Goal: Information Seeking & Learning: Learn about a topic

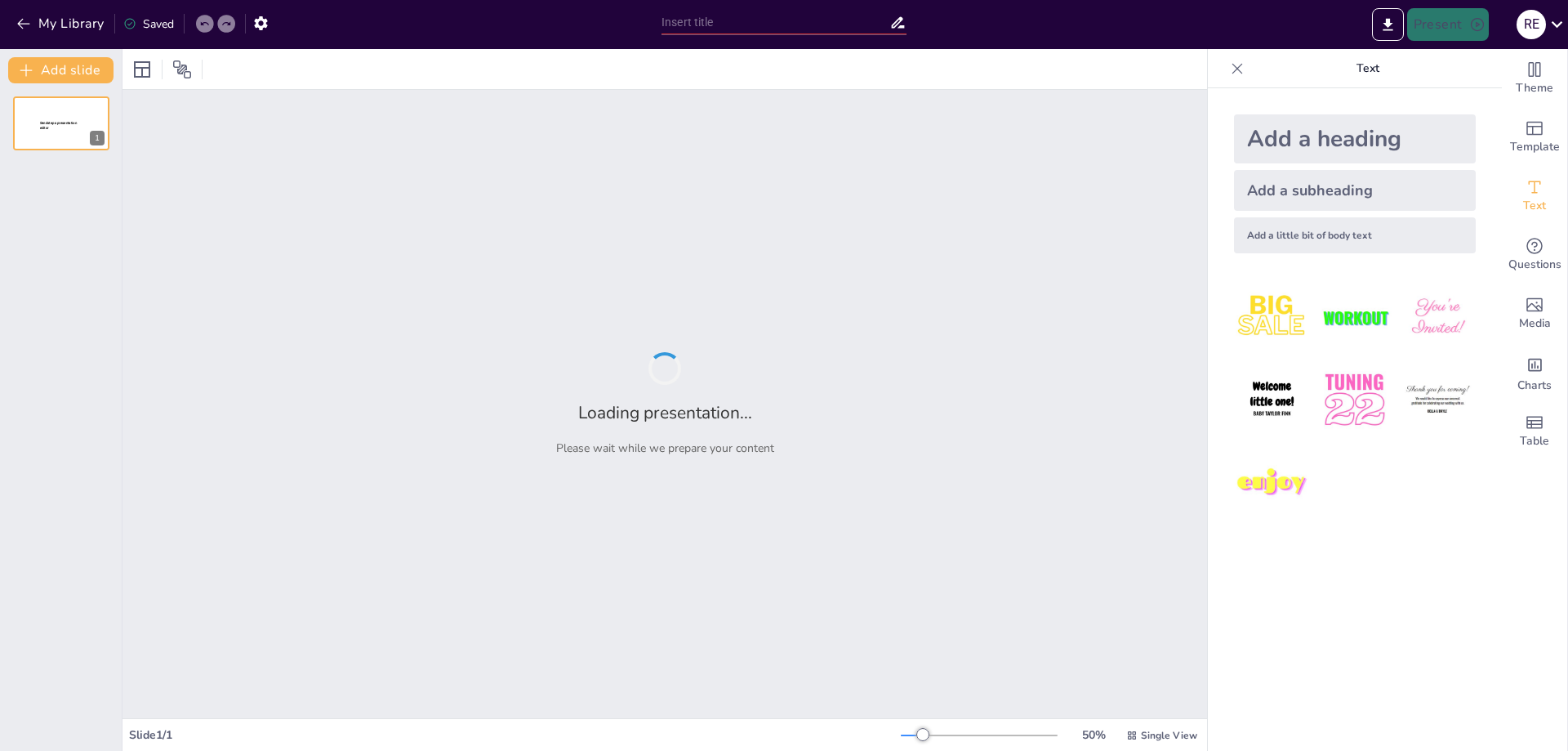
type input "Métodos de Control del [PERSON_NAME]"
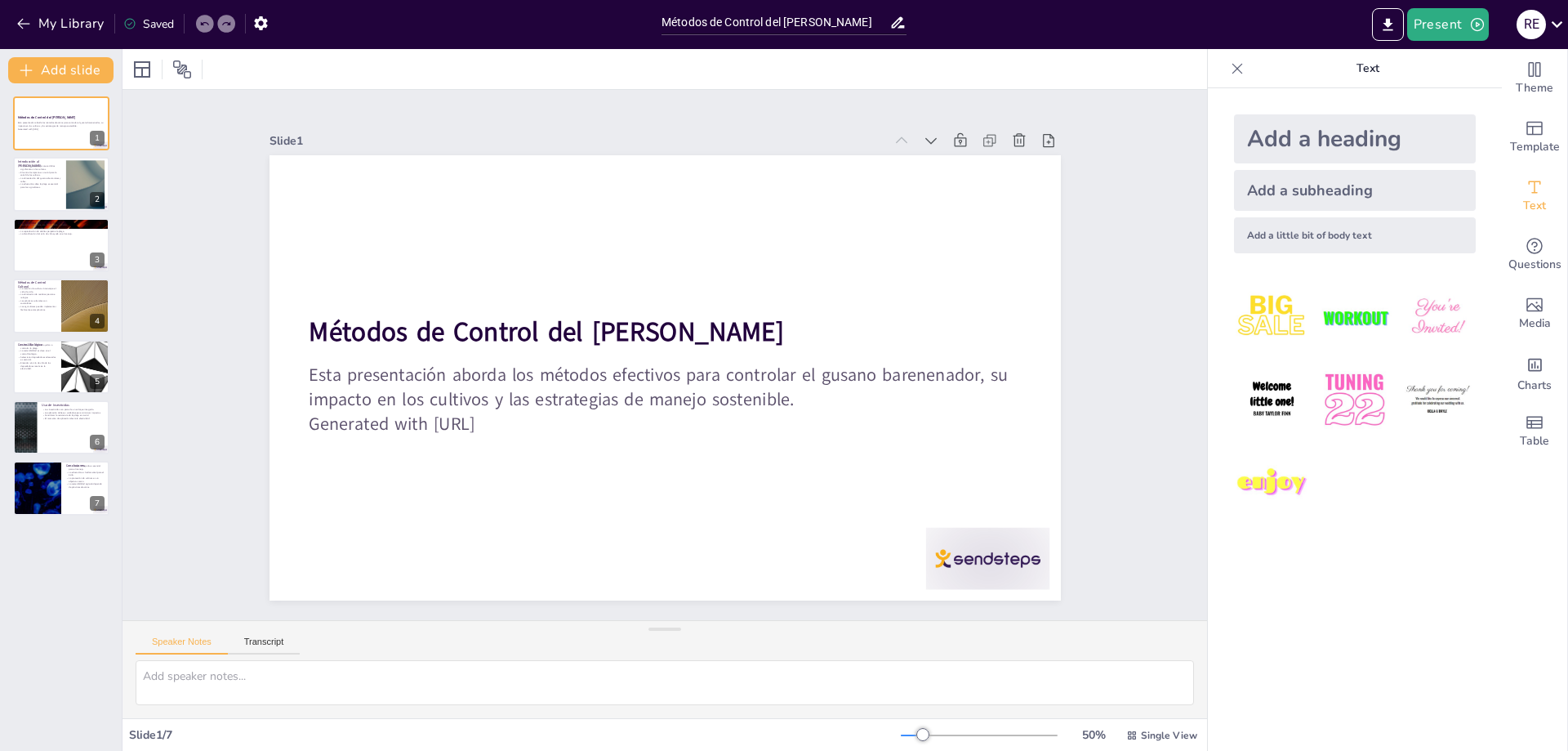
click at [1247, 400] on img at bounding box center [1272, 400] width 76 height 76
click at [619, 287] on icon at bounding box center [626, 294] width 15 height 17
click at [60, 186] on p "La educación sobre la plaga es esencial para los agricultores." at bounding box center [40, 185] width 44 height 6
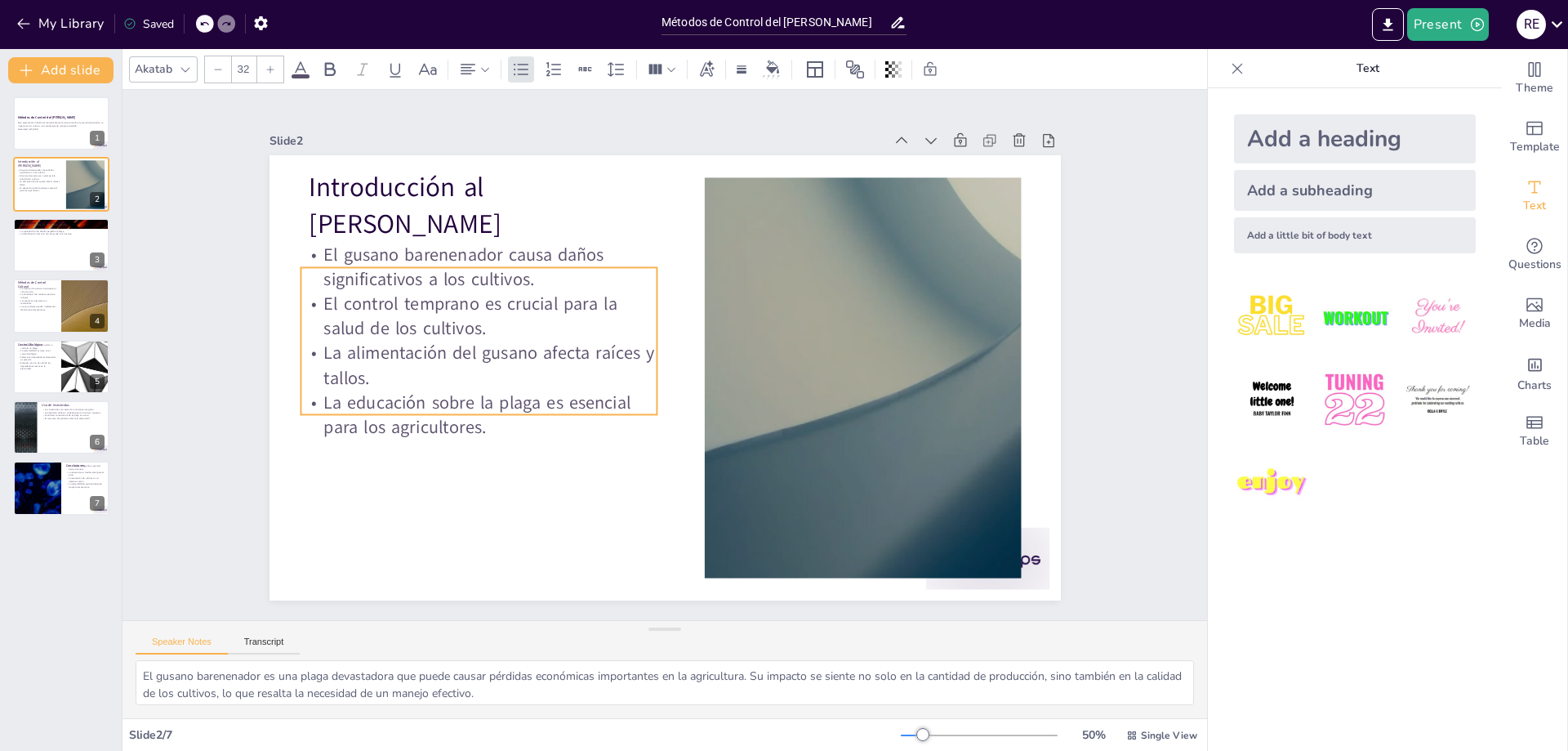
drag, startPoint x: 459, startPoint y: 292, endPoint x: 451, endPoint y: 319, distance: 28.2
click at [451, 319] on p "El control temprano es crucial para la salud de los cultivos." at bounding box center [484, 297] width 360 height 86
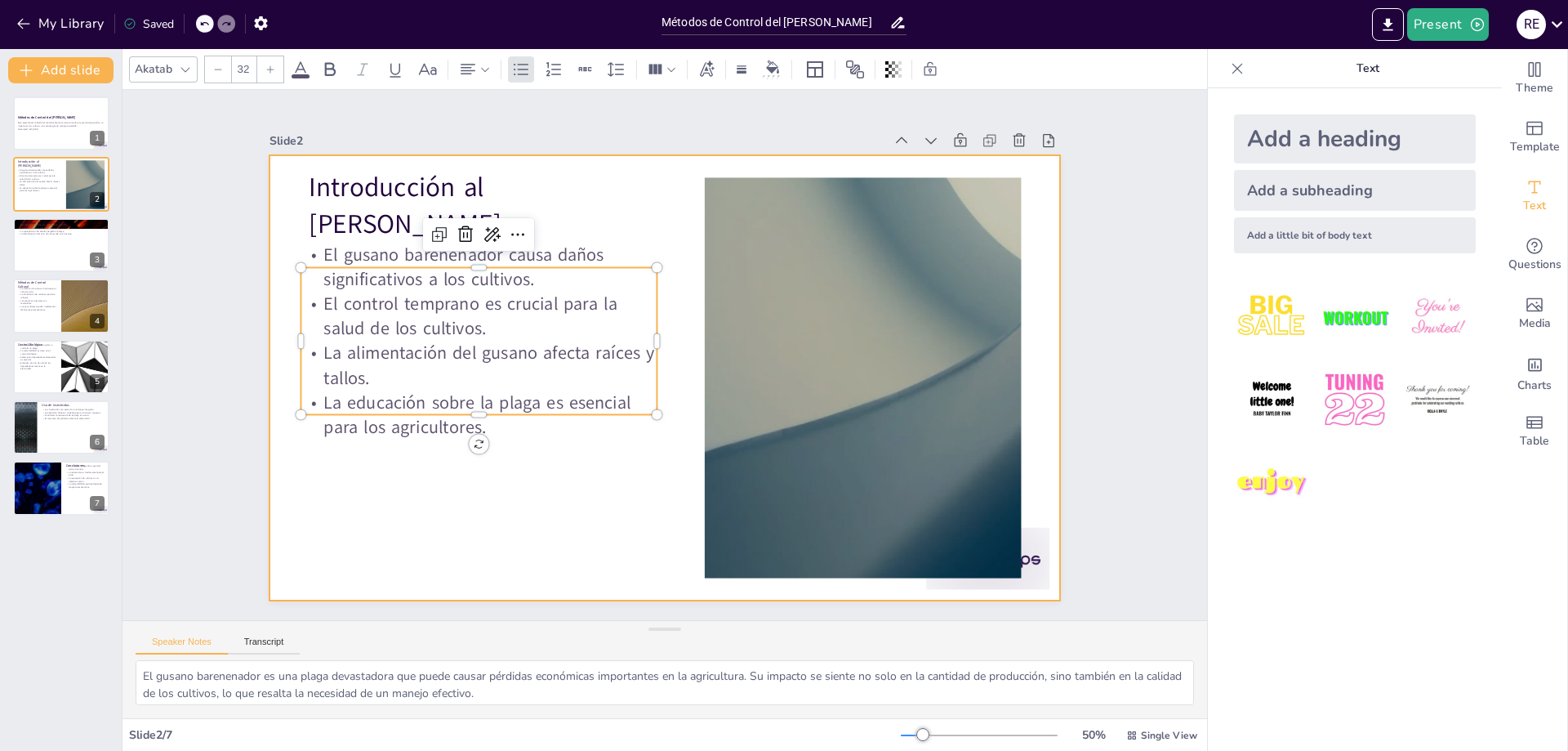
click at [561, 486] on div at bounding box center [663, 378] width 834 height 526
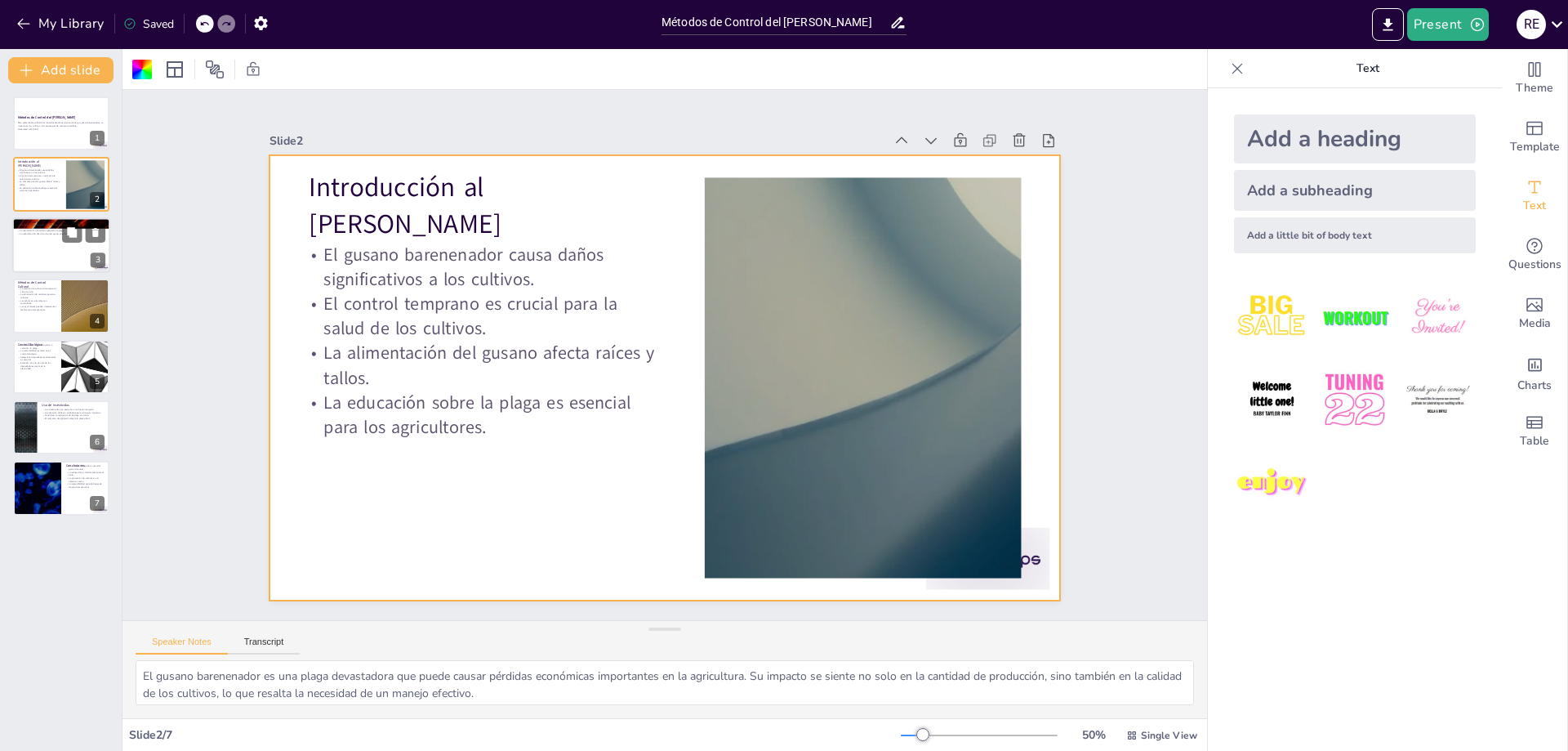
click at [49, 246] on div at bounding box center [61, 245] width 98 height 55
type textarea "Conocer las etapas del ciclo de vida del gusano barenenador permite a los agric…"
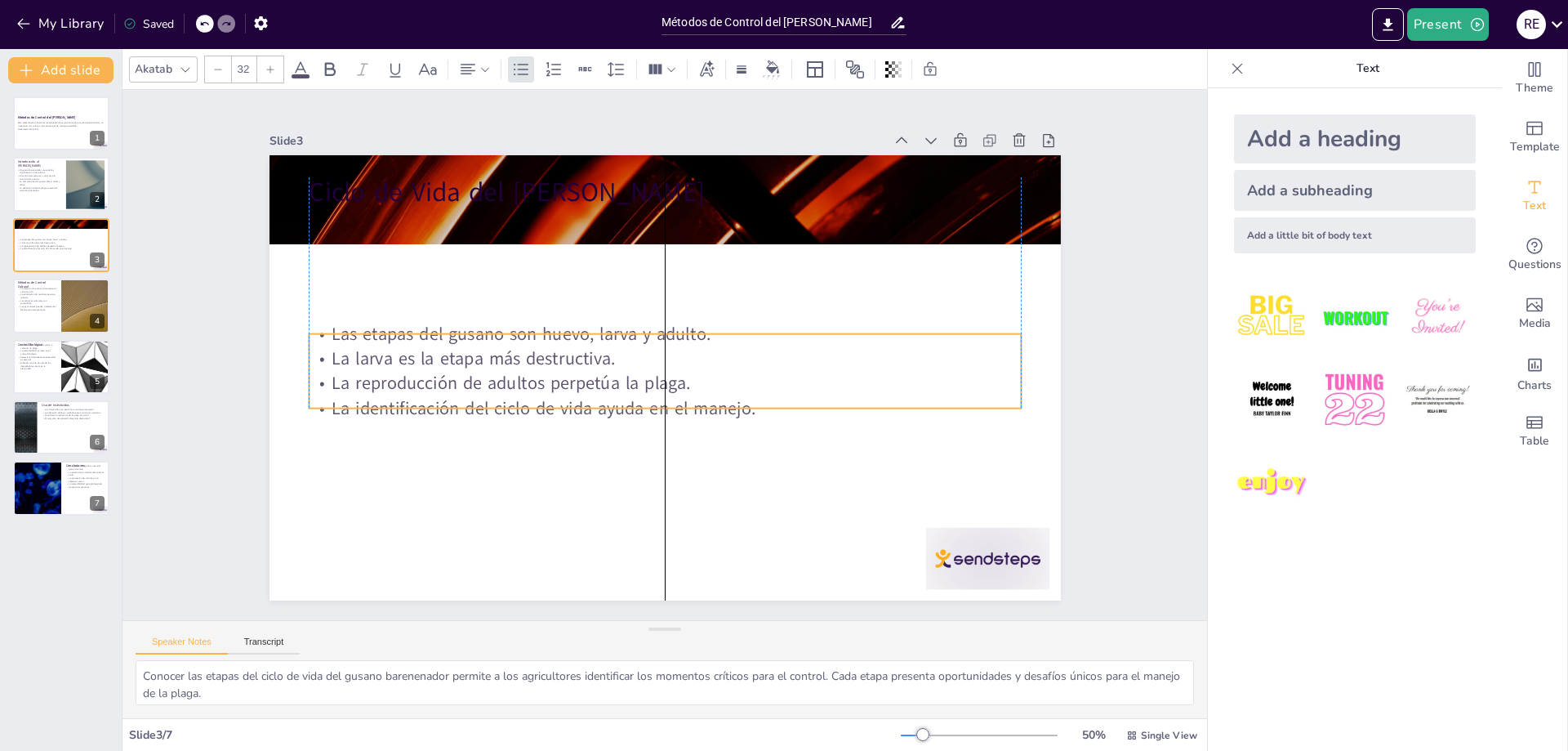
drag, startPoint x: 421, startPoint y: 270, endPoint x: 423, endPoint y: 390, distance: 120.0
click at [423, 390] on p "La identificación del ciclo de vida ayuda en el manejo." at bounding box center [654, 407] width 702 height 172
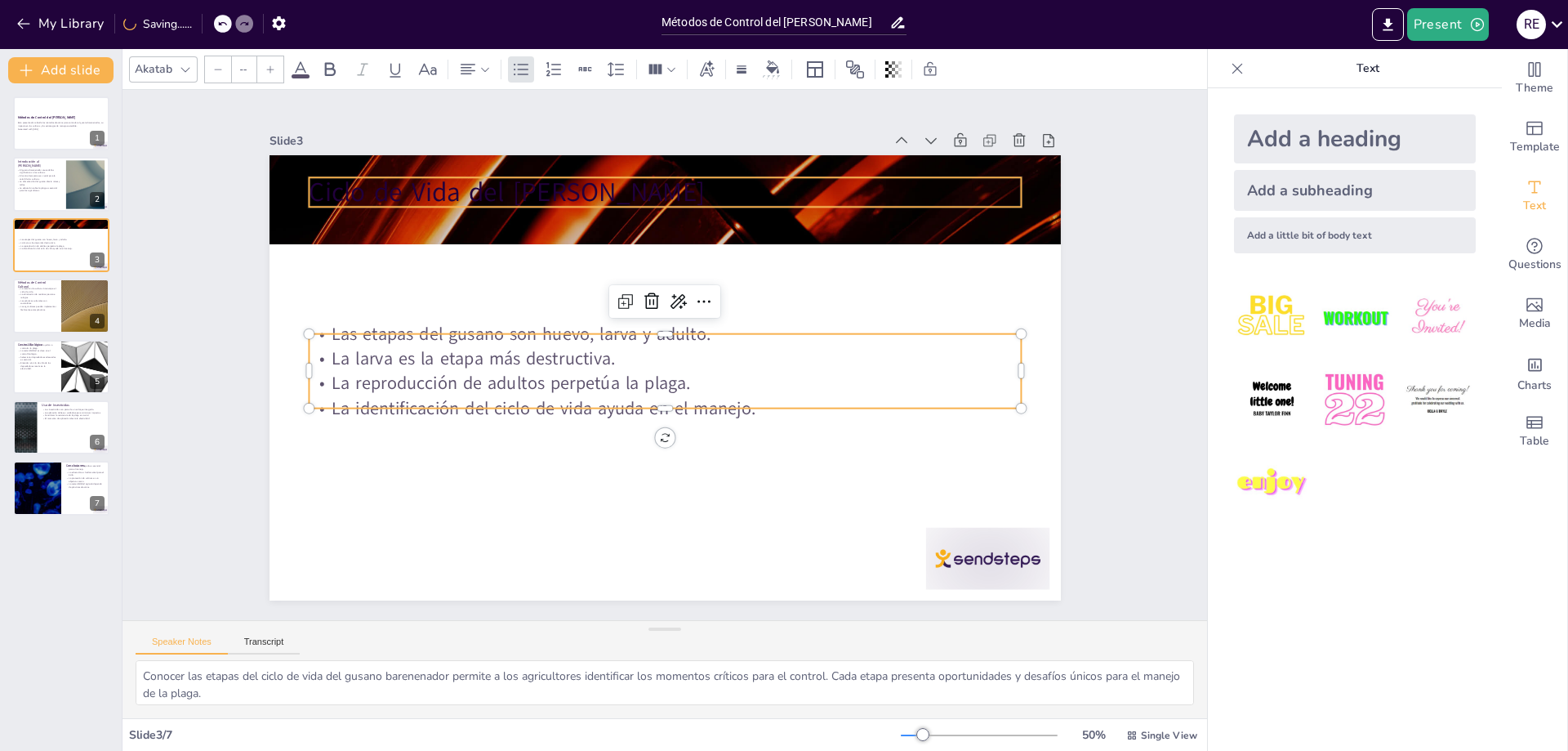
type input "48"
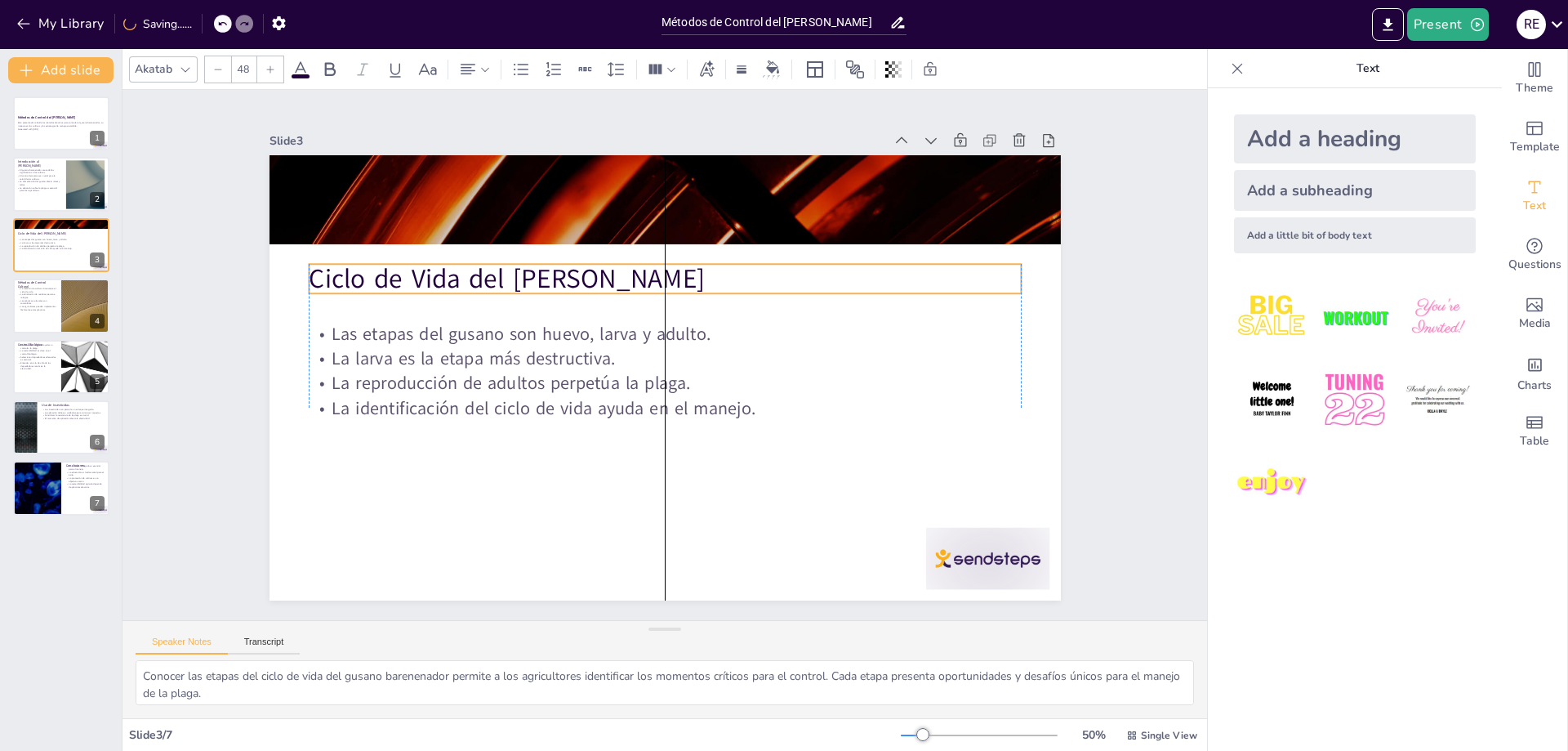
drag, startPoint x: 458, startPoint y: 195, endPoint x: 461, endPoint y: 282, distance: 87.1
click at [461, 282] on p "Ciclo de Vida del [PERSON_NAME]" at bounding box center [673, 279] width 712 height 112
click at [50, 313] on div at bounding box center [61, 305] width 98 height 55
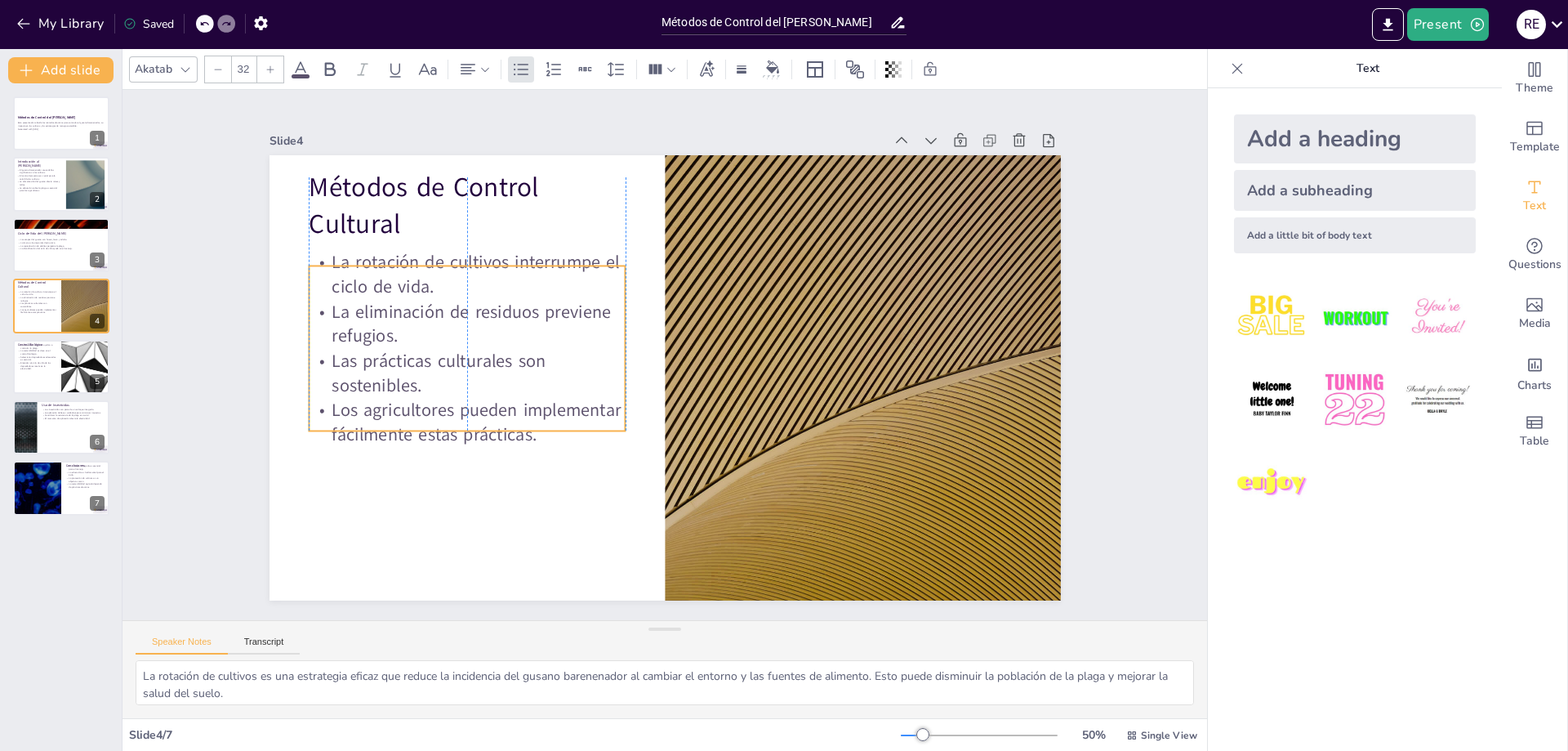
drag, startPoint x: 452, startPoint y: 356, endPoint x: 449, endPoint y: 389, distance: 33.1
click at [449, 389] on p "Las prácticas culturales son sostenibles." at bounding box center [468, 332] width 320 height 115
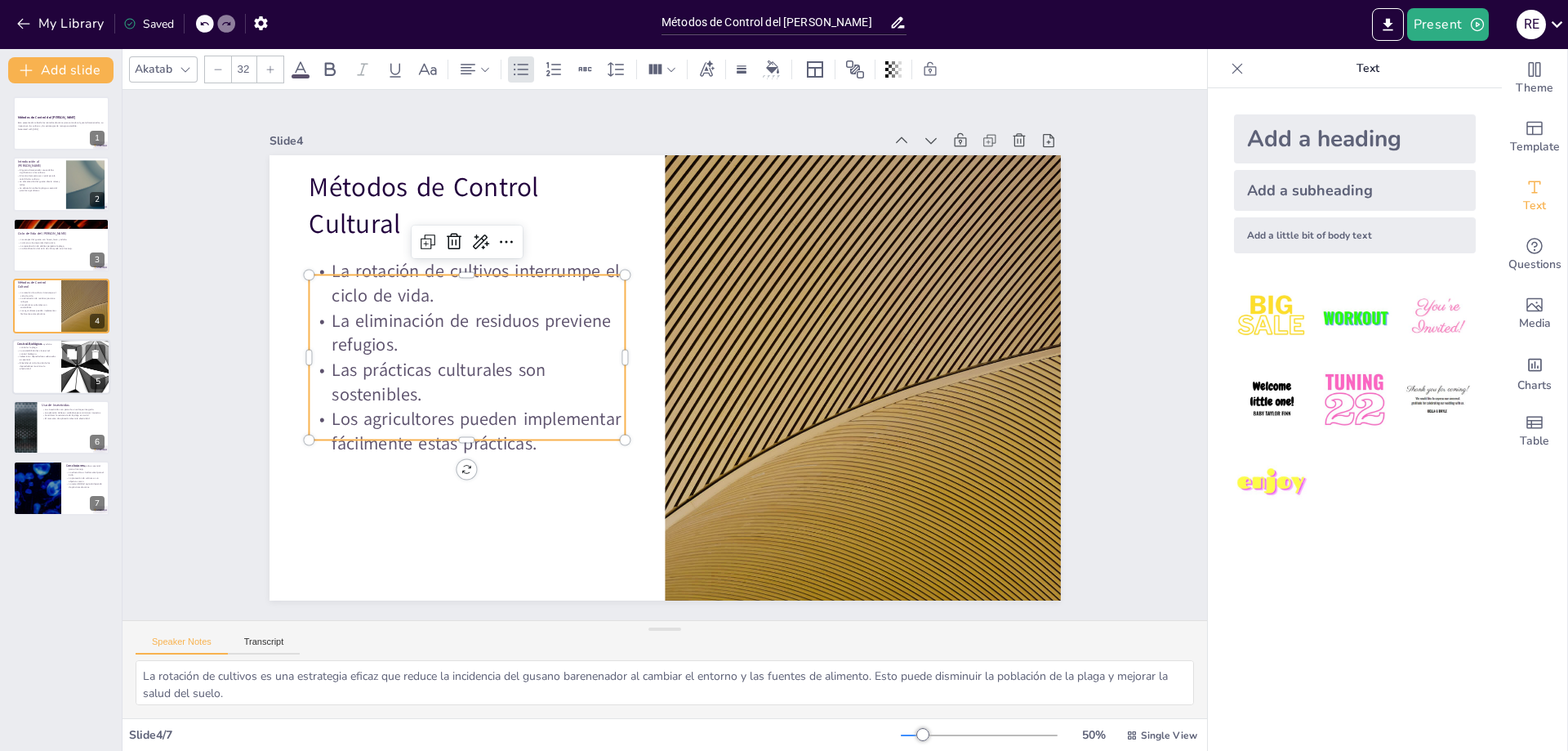
click at [51, 366] on p "Entender el ciclo de vida de los depredadores maximiza la efectividad." at bounding box center [37, 365] width 39 height 9
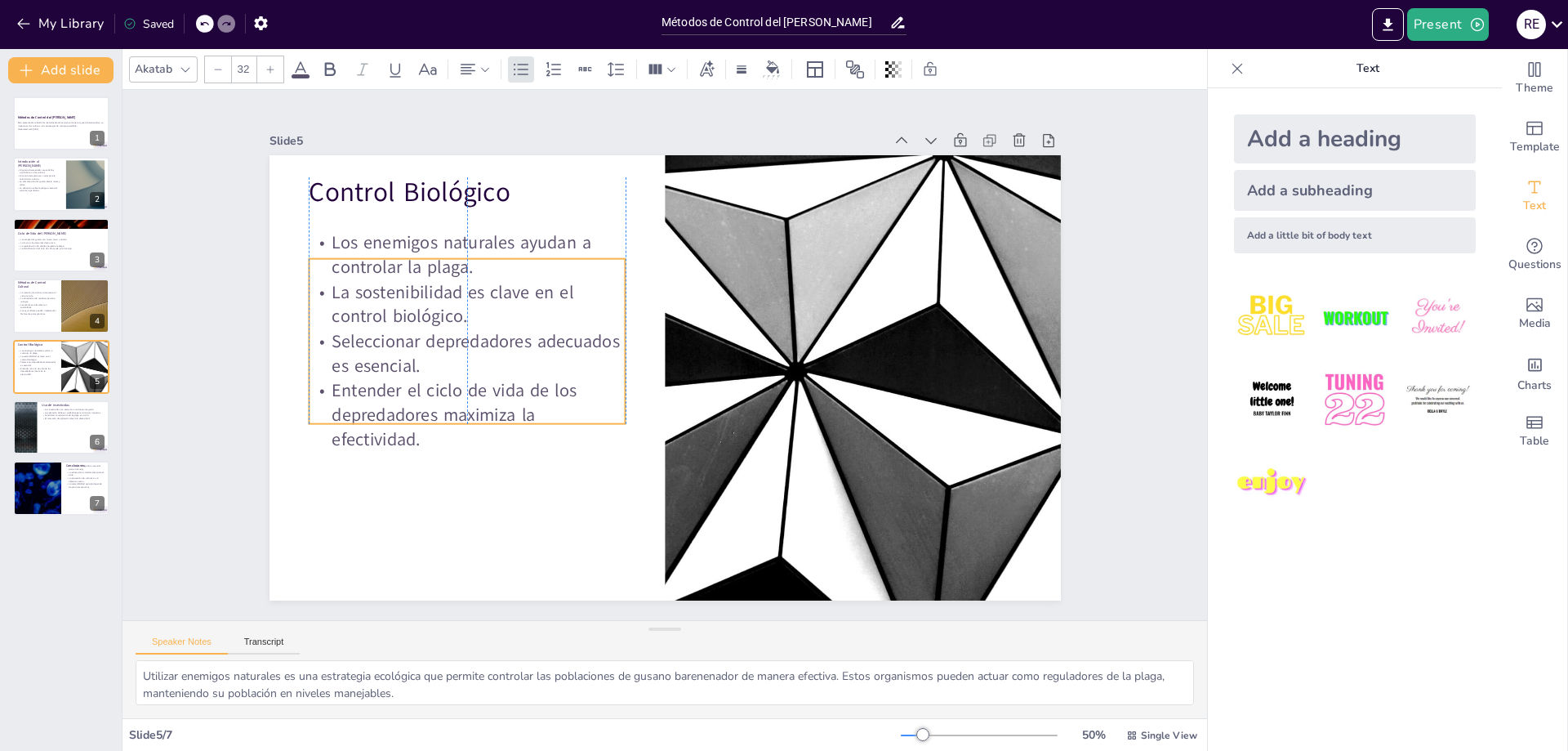
drag, startPoint x: 471, startPoint y: 291, endPoint x: 472, endPoint y: 337, distance: 46.0
click at [472, 337] on p "Seleccionar depredadores adecuados es esencial." at bounding box center [472, 314] width 320 height 115
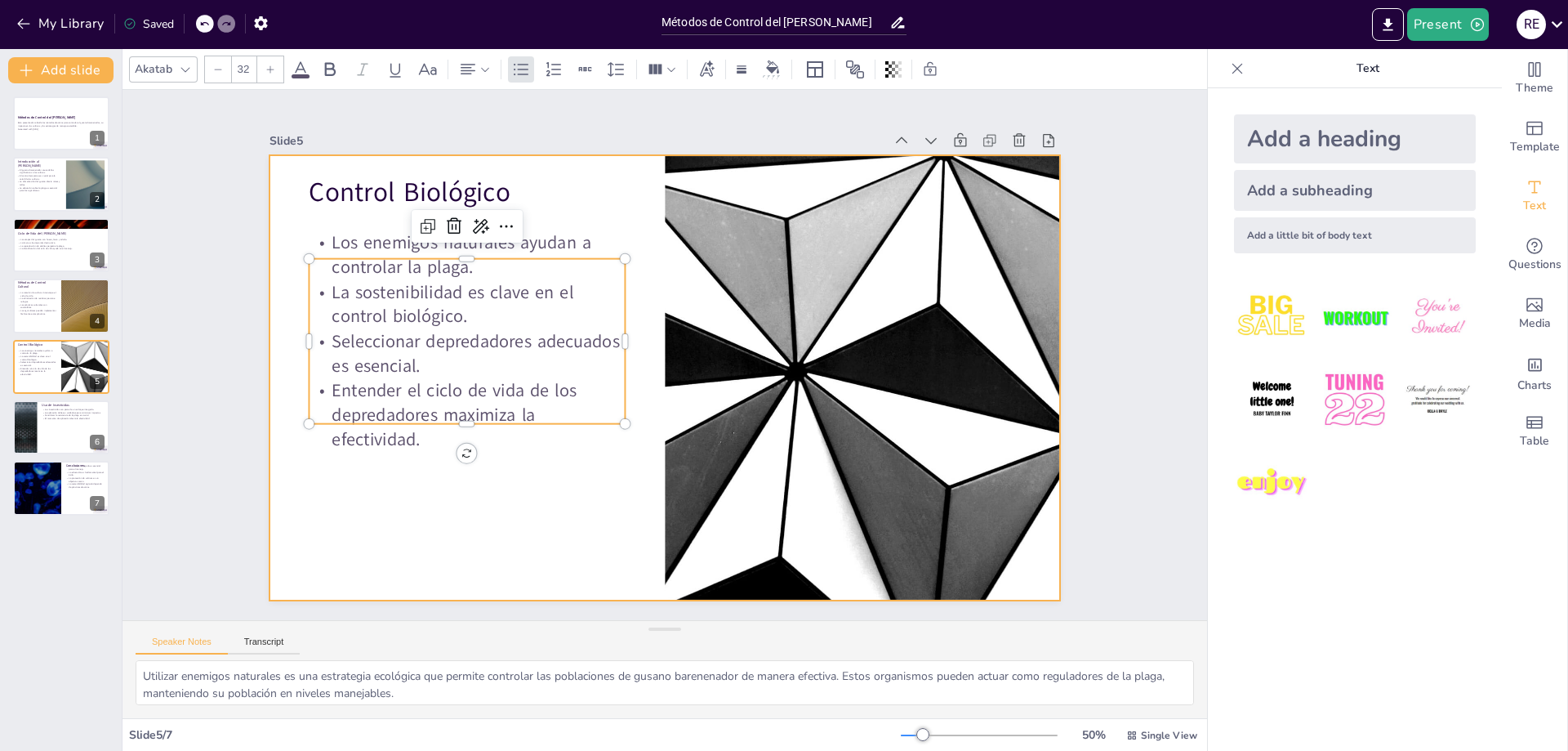
click at [487, 519] on div at bounding box center [663, 378] width 834 height 525
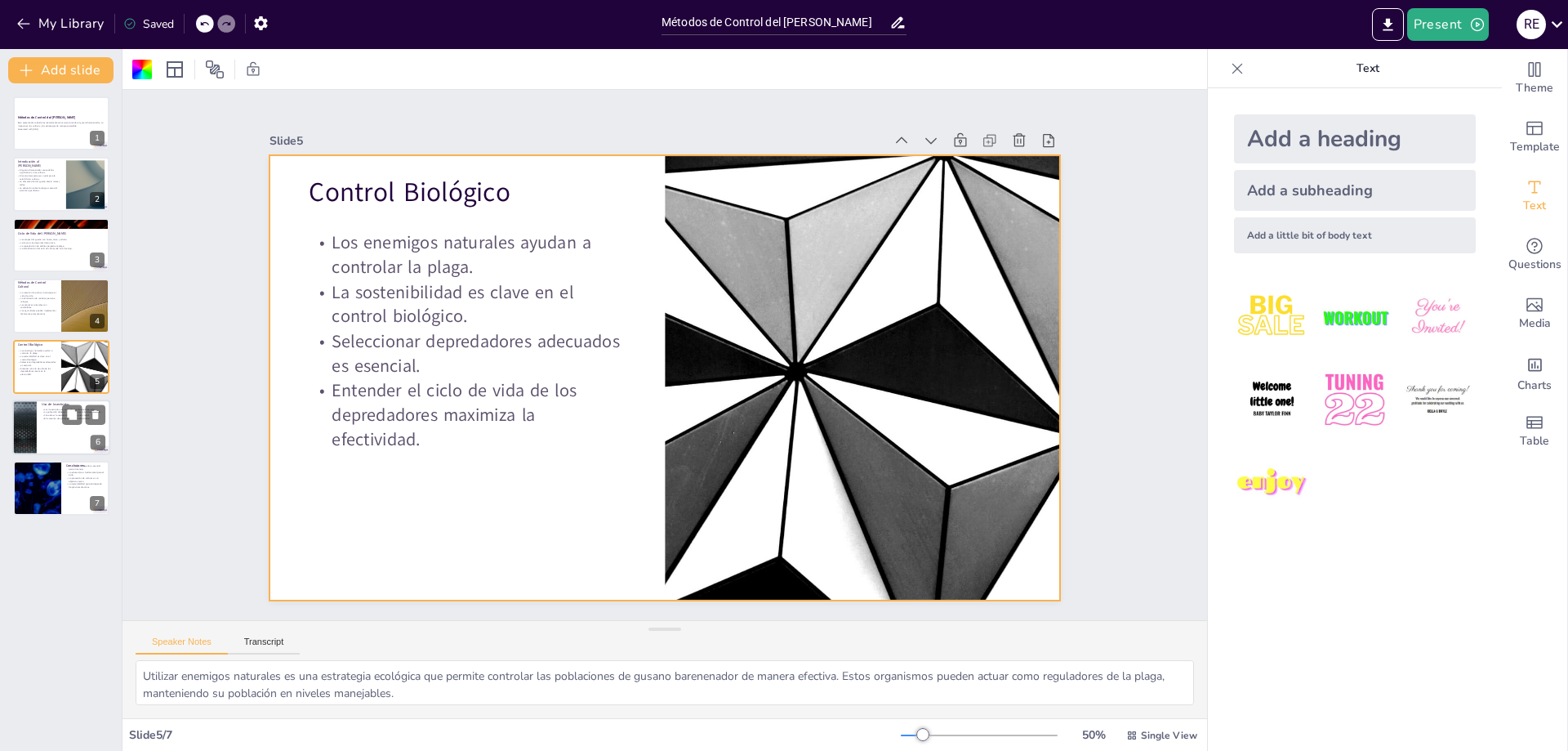
click at [48, 431] on div at bounding box center [61, 427] width 98 height 55
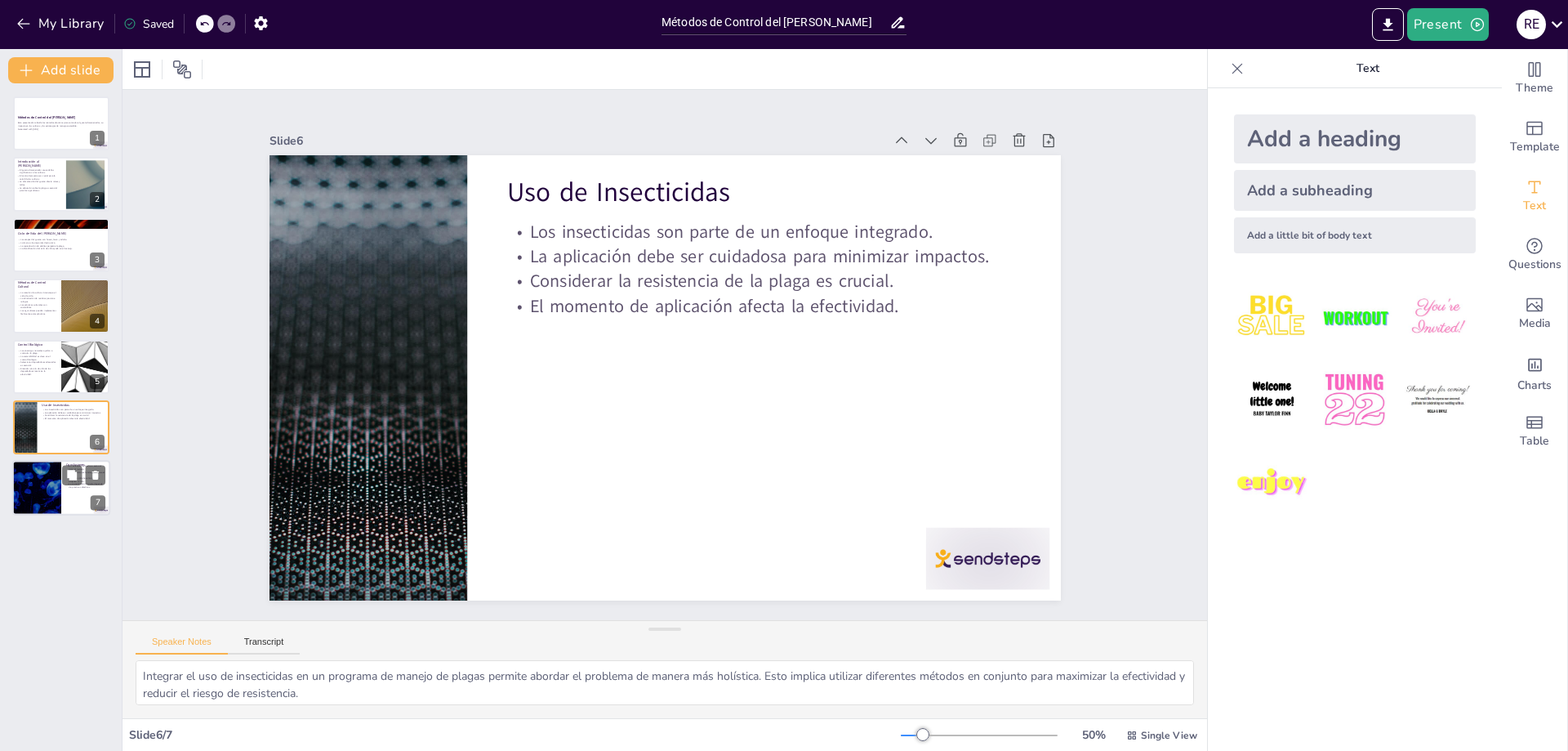
click at [49, 480] on div at bounding box center [37, 488] width 98 height 55
type textarea "La combinación de diferentes métodos de control permite a los agricultores abor…"
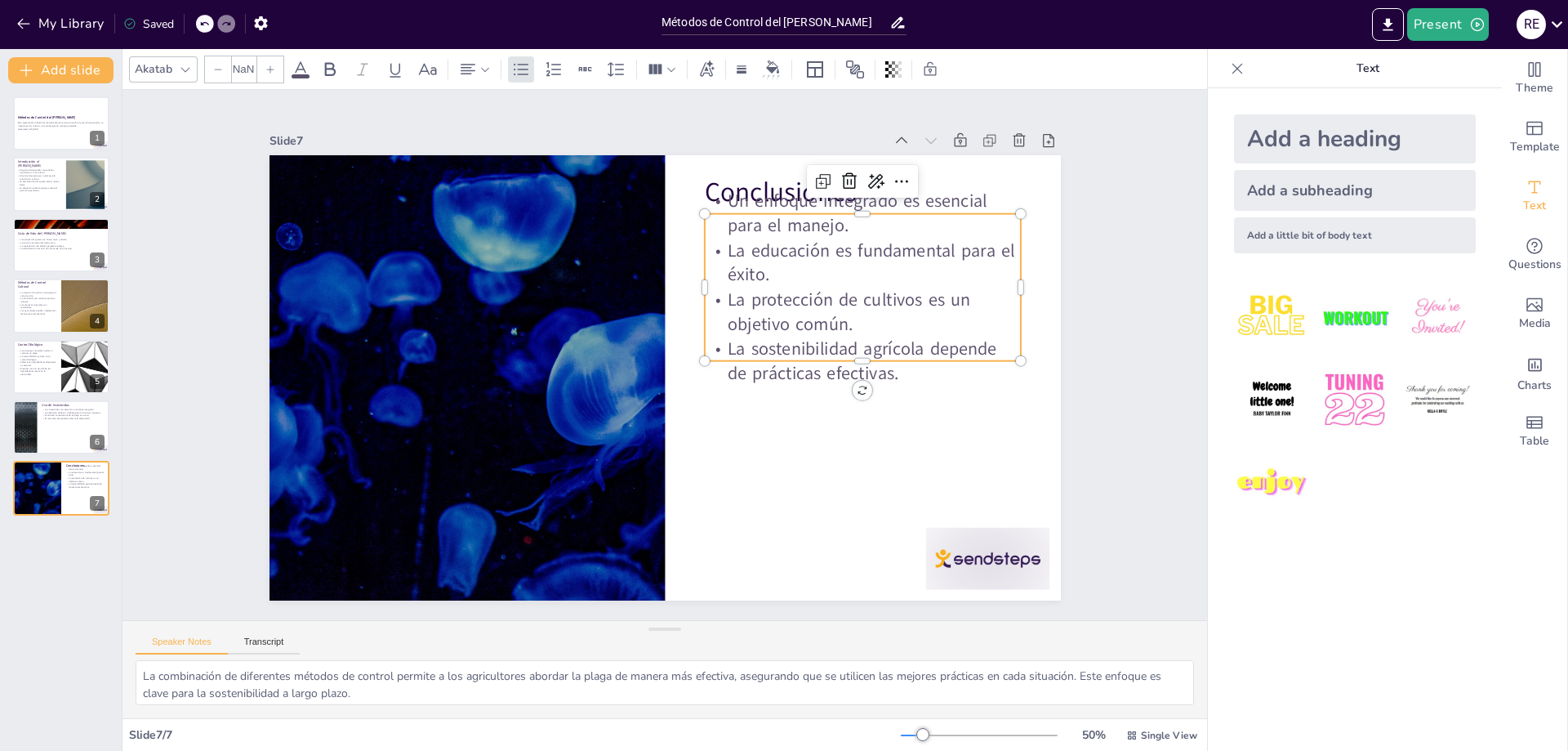
type input "32"
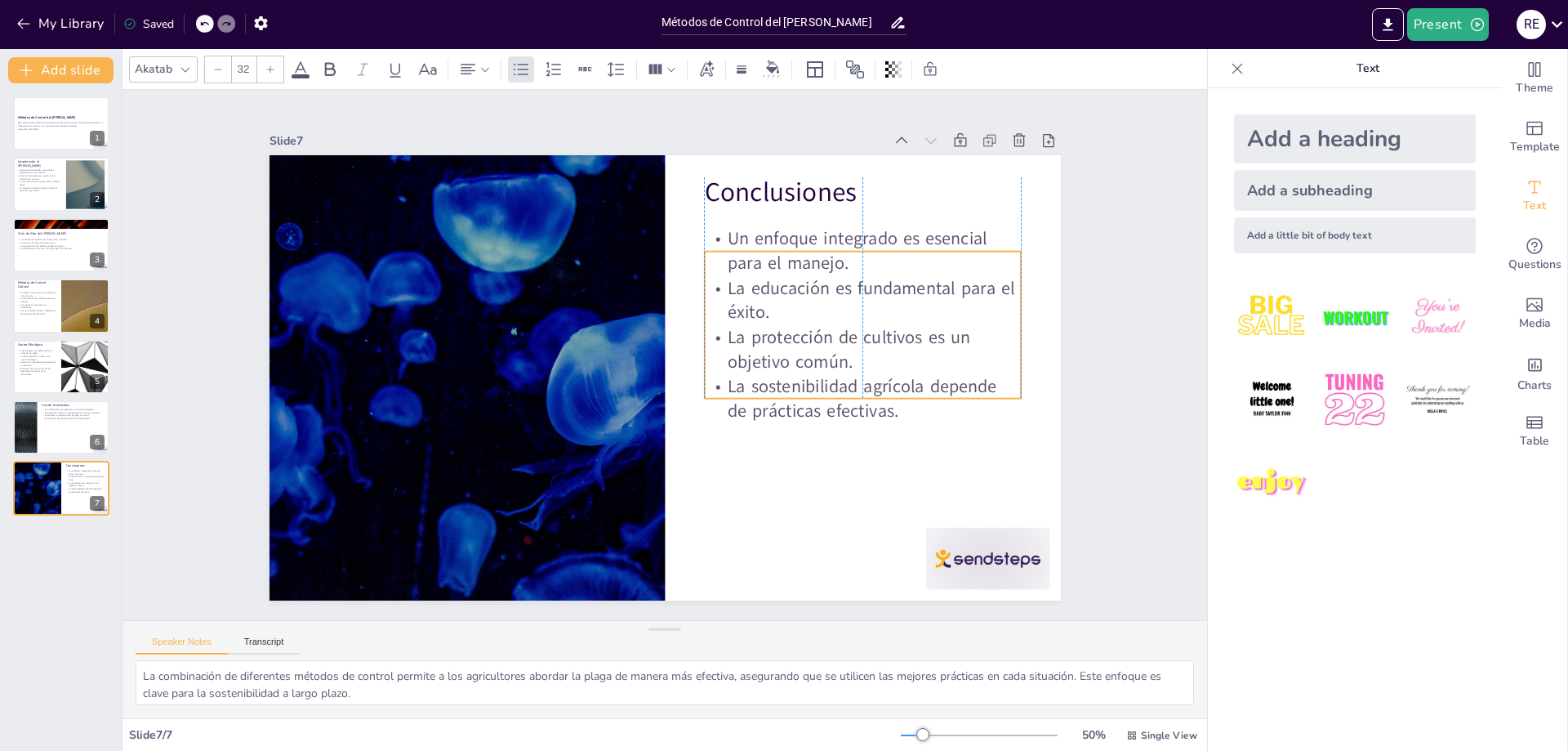
drag, startPoint x: 823, startPoint y: 315, endPoint x: 820, endPoint y: 351, distance: 36.1
click at [820, 351] on p "La protección de cultivos es un objetivo común." at bounding box center [860, 390] width 320 height 115
